Goal: Use online tool/utility: Utilize a website feature to perform a specific function

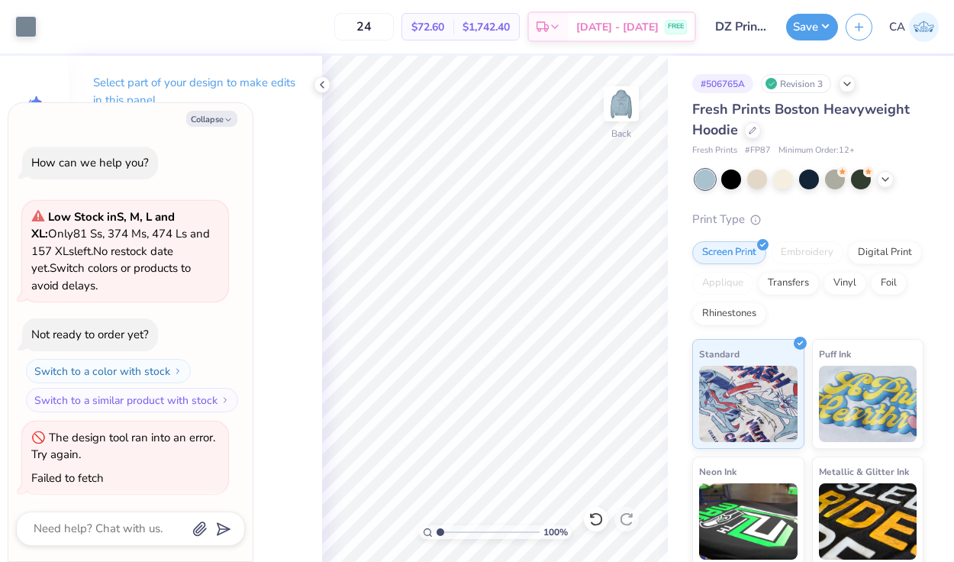
scroll to position [84, 0]
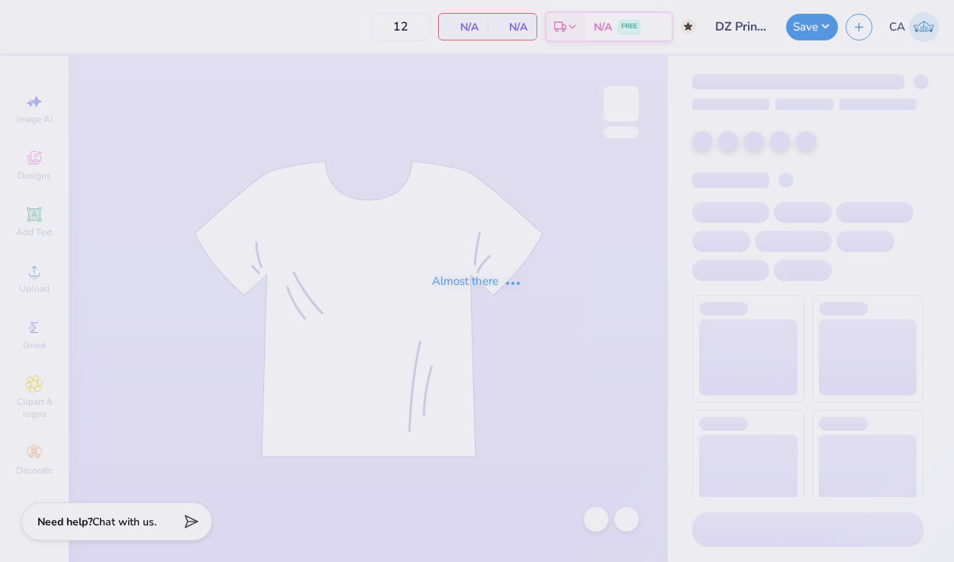
type input "DZ Print Sweat Set 2025"
type input "50"
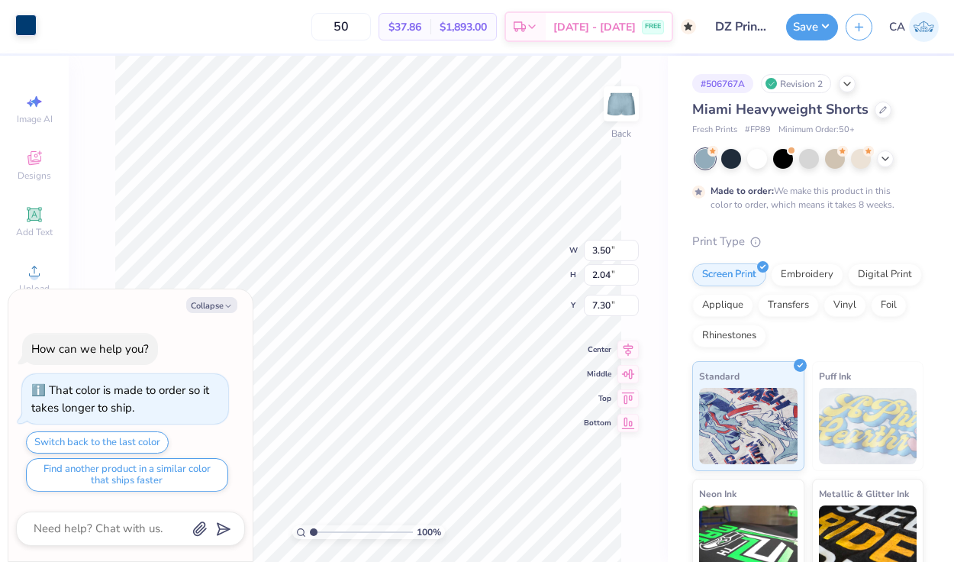
click at [24, 23] on div at bounding box center [25, 25] width 21 height 21
type textarea "x"
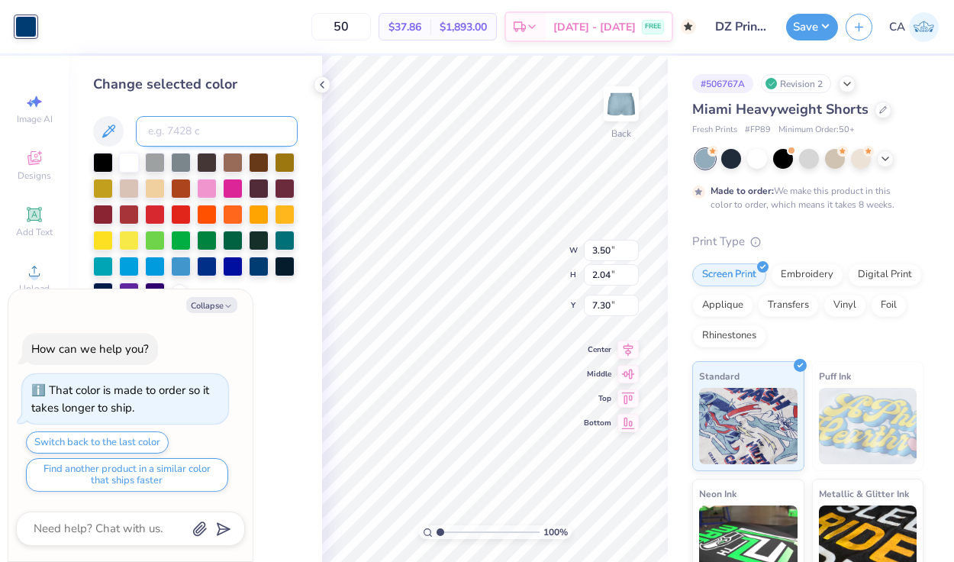
click at [170, 119] on input at bounding box center [217, 131] width 162 height 31
type input "7544"
type textarea "x"
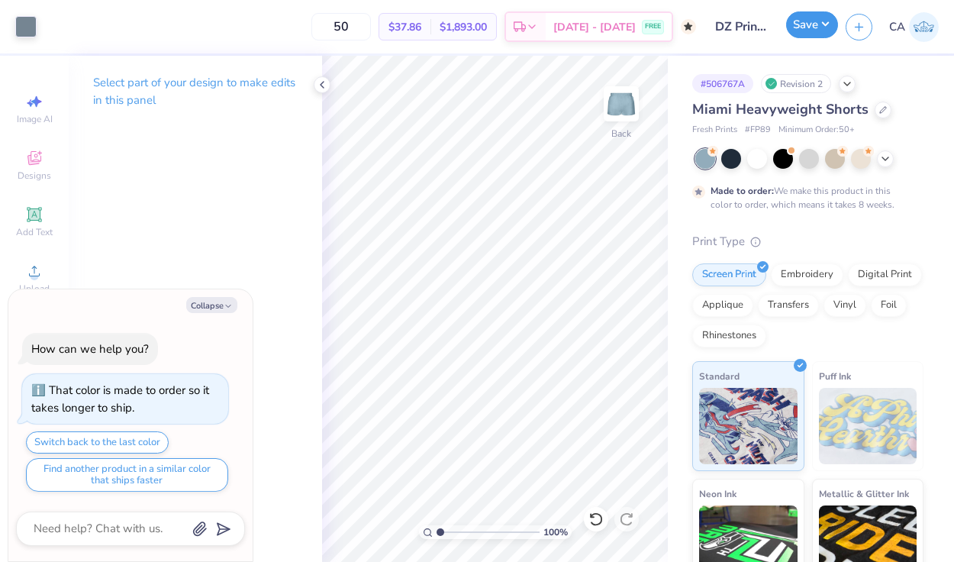
click at [815, 30] on button "Save" at bounding box center [812, 24] width 52 height 27
type textarea "x"
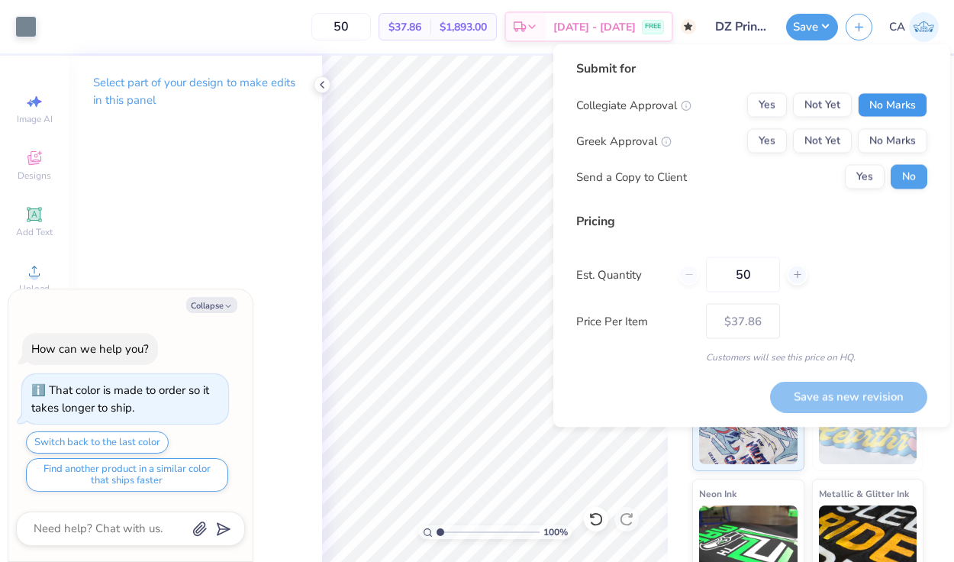
click at [896, 101] on button "No Marks" at bounding box center [892, 105] width 69 height 24
click at [768, 140] on button "Yes" at bounding box center [768, 141] width 40 height 24
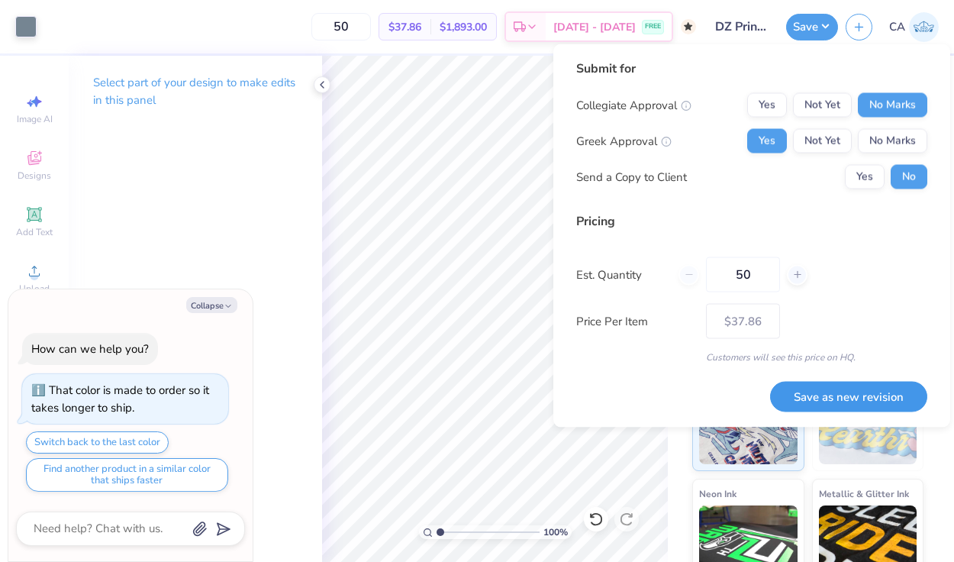
click at [871, 396] on button "Save as new revision" at bounding box center [848, 396] width 157 height 31
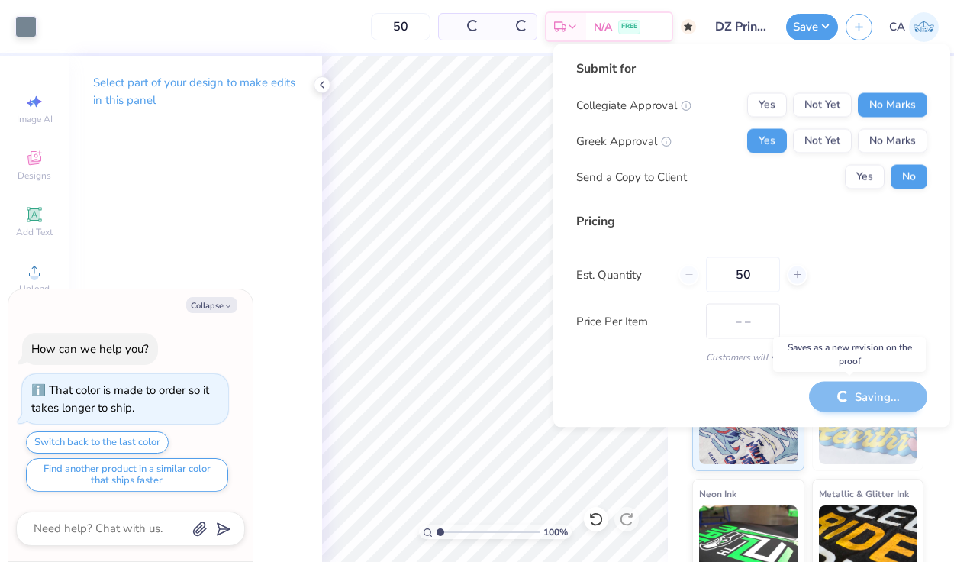
type input "$37.86"
type textarea "x"
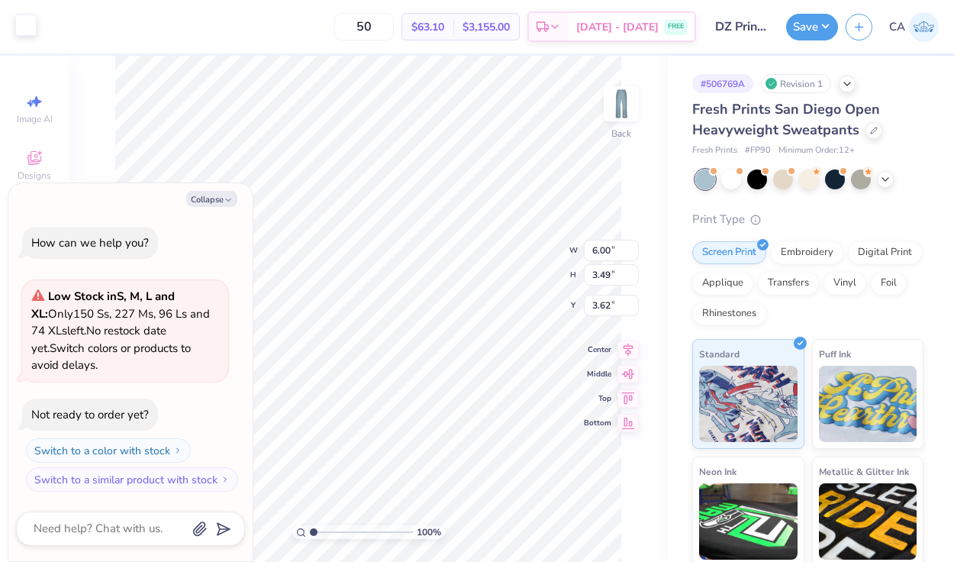
click at [23, 31] on div at bounding box center [25, 25] width 21 height 21
type textarea "x"
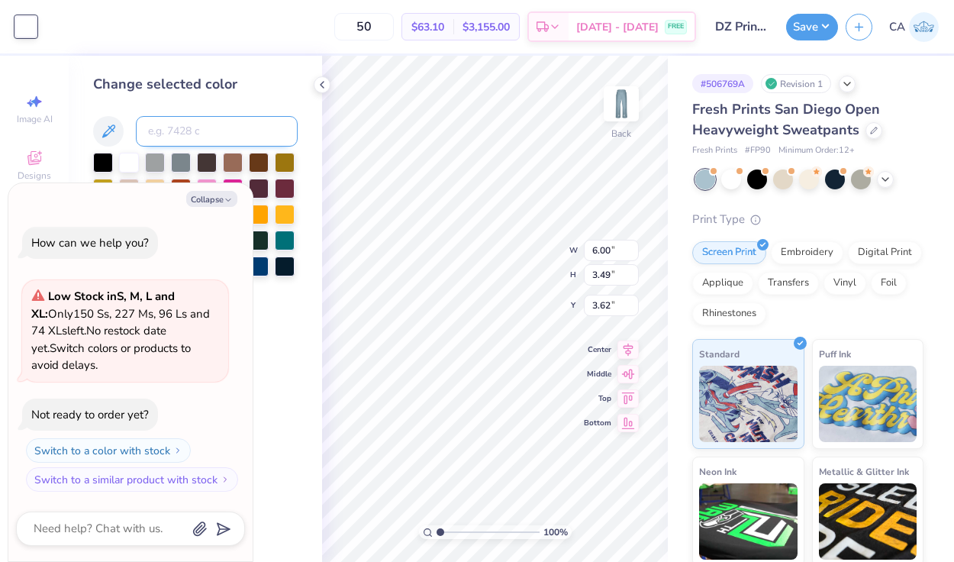
click at [188, 130] on input at bounding box center [217, 131] width 162 height 31
type input "7544"
type textarea "x"
click at [322, 81] on icon at bounding box center [322, 85] width 12 height 12
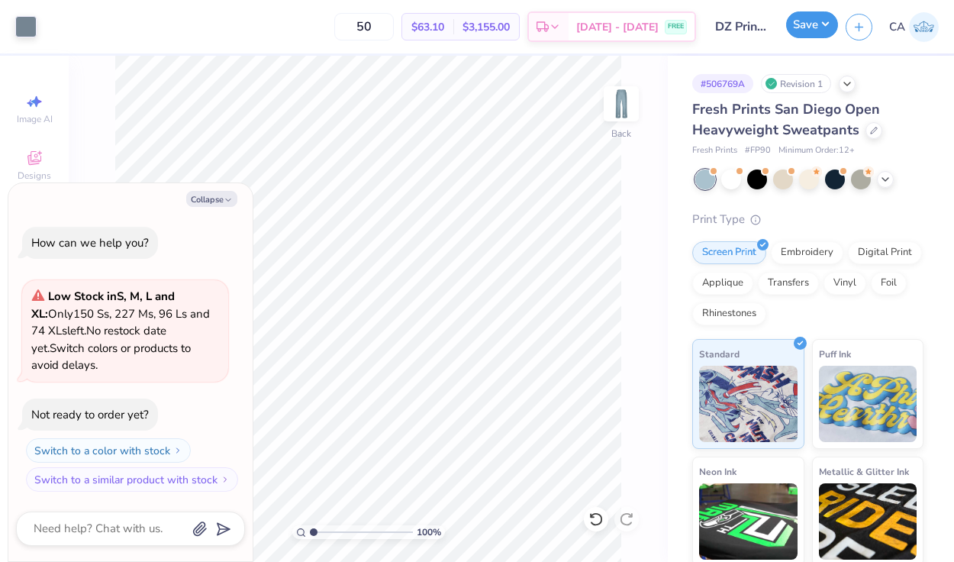
click at [810, 31] on button "Save" at bounding box center [812, 24] width 52 height 27
type textarea "x"
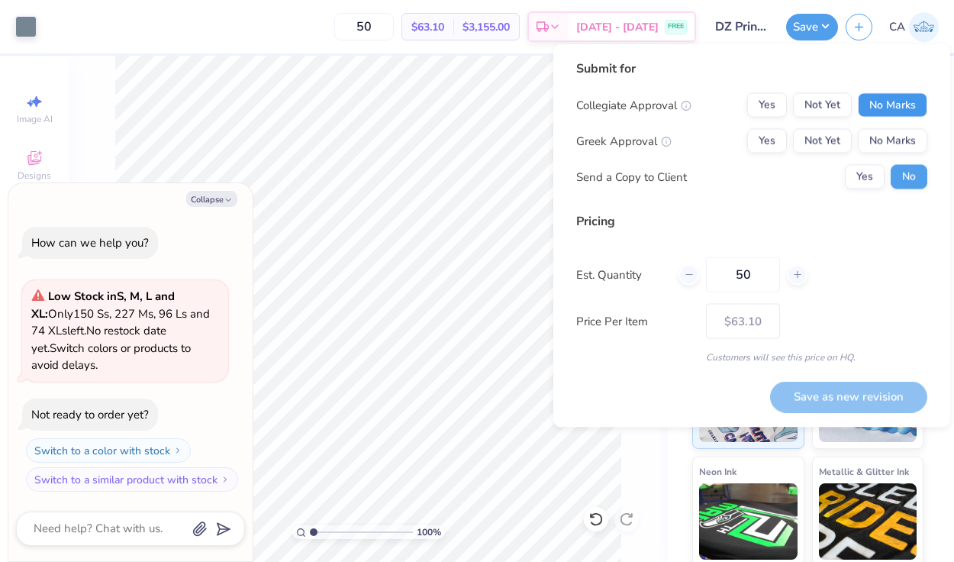
click at [892, 102] on button "No Marks" at bounding box center [892, 105] width 69 height 24
click at [769, 140] on button "Yes" at bounding box center [768, 141] width 40 height 24
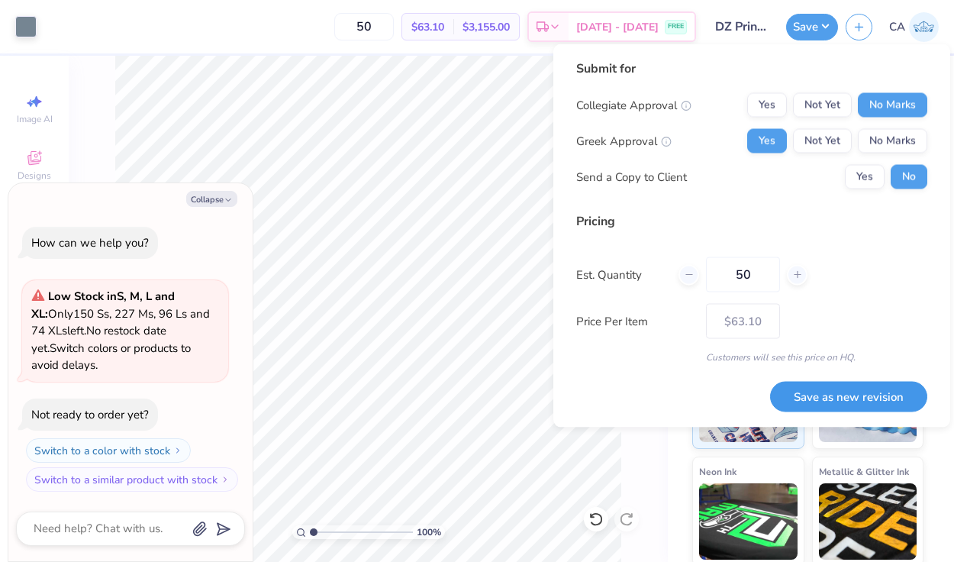
click at [877, 396] on button "Save as new revision" at bounding box center [848, 396] width 157 height 31
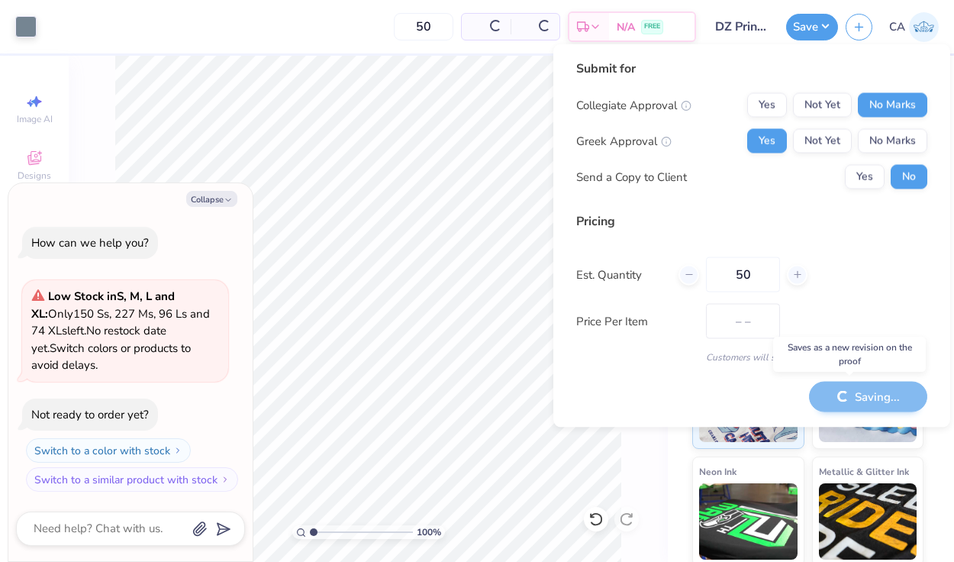
type input "$63.10"
type textarea "x"
